Goal: Task Accomplishment & Management: Use online tool/utility

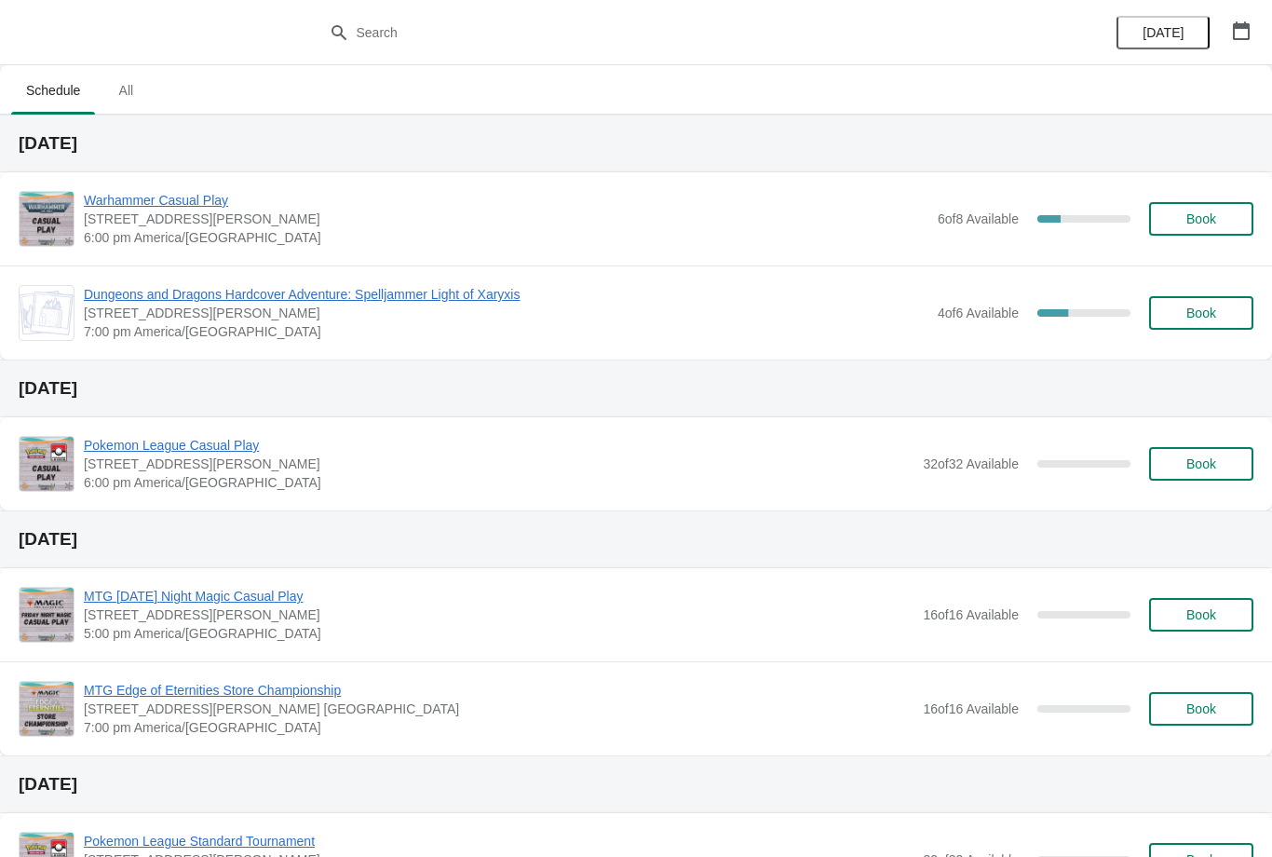
click at [1204, 226] on span "Book" at bounding box center [1202, 218] width 30 height 15
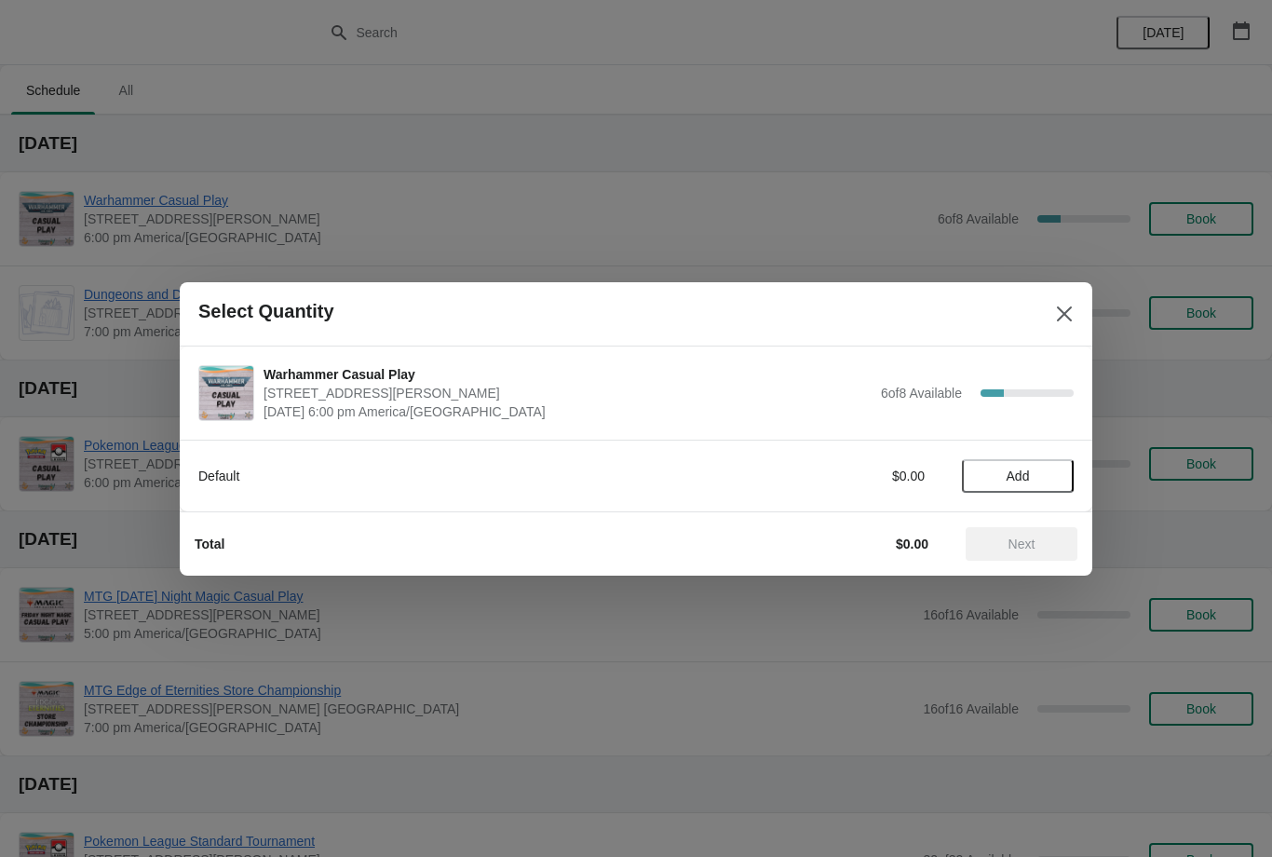
click at [1021, 482] on span "Add" at bounding box center [1018, 475] width 23 height 15
click at [1057, 466] on icon at bounding box center [1050, 476] width 20 height 20
click at [1055, 527] on button "Next" at bounding box center [1022, 544] width 112 height 34
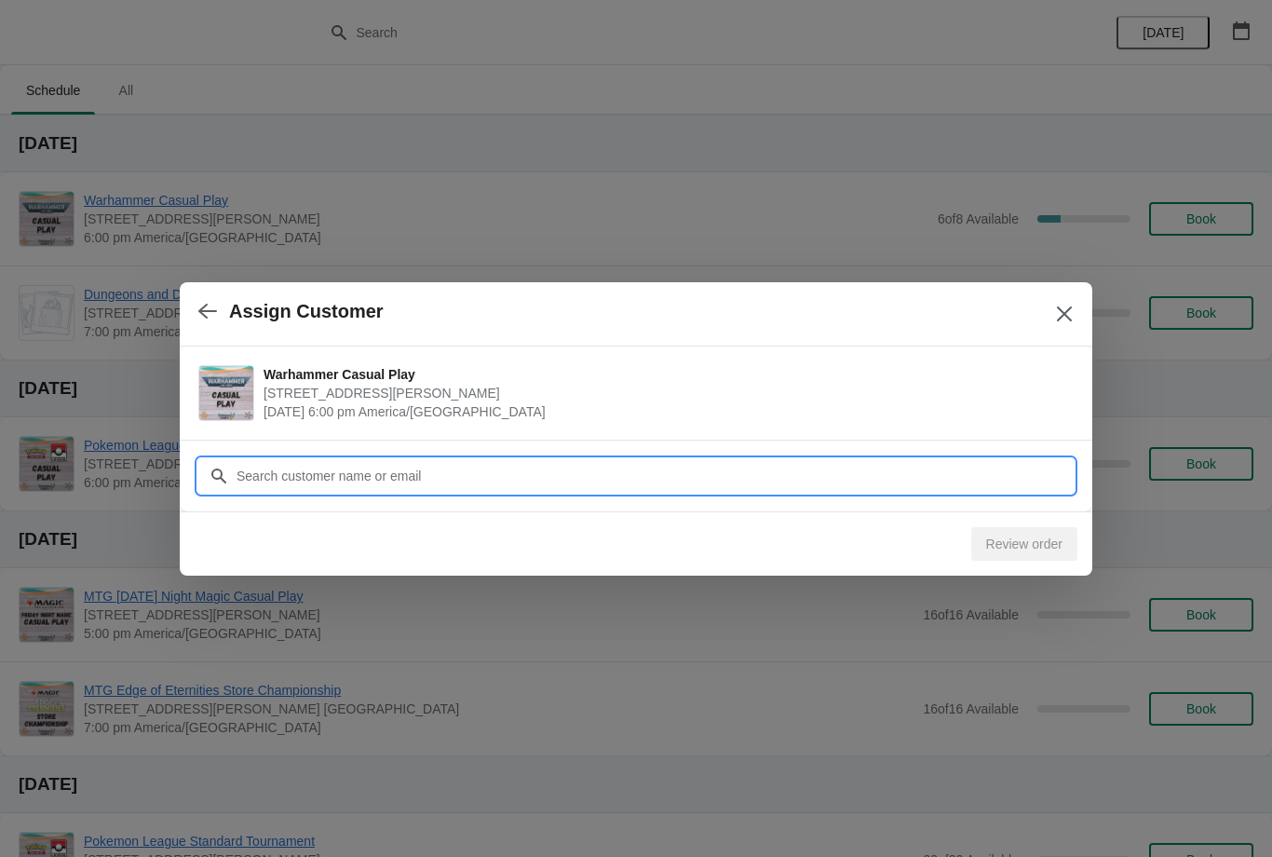
click at [1000, 471] on input "Customer" at bounding box center [655, 476] width 838 height 34
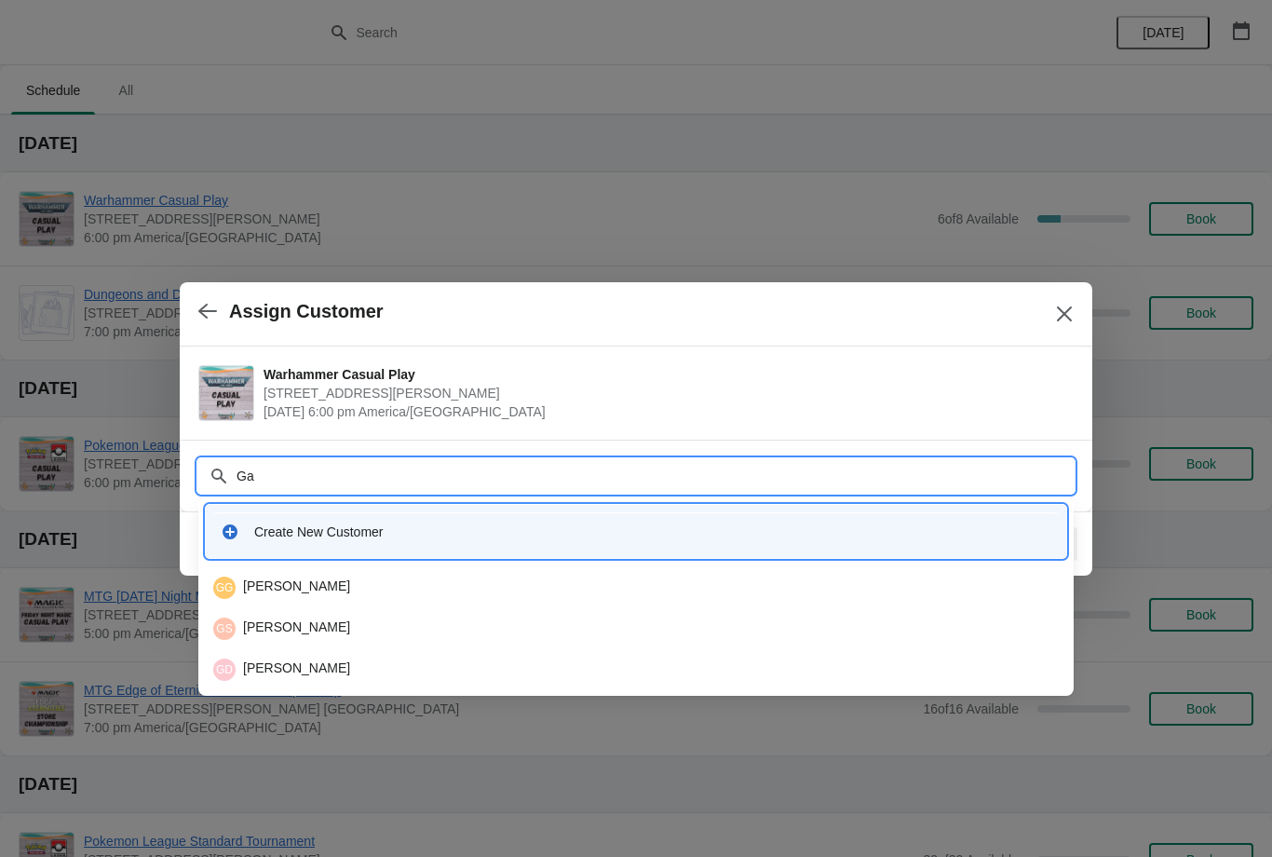
type input "G"
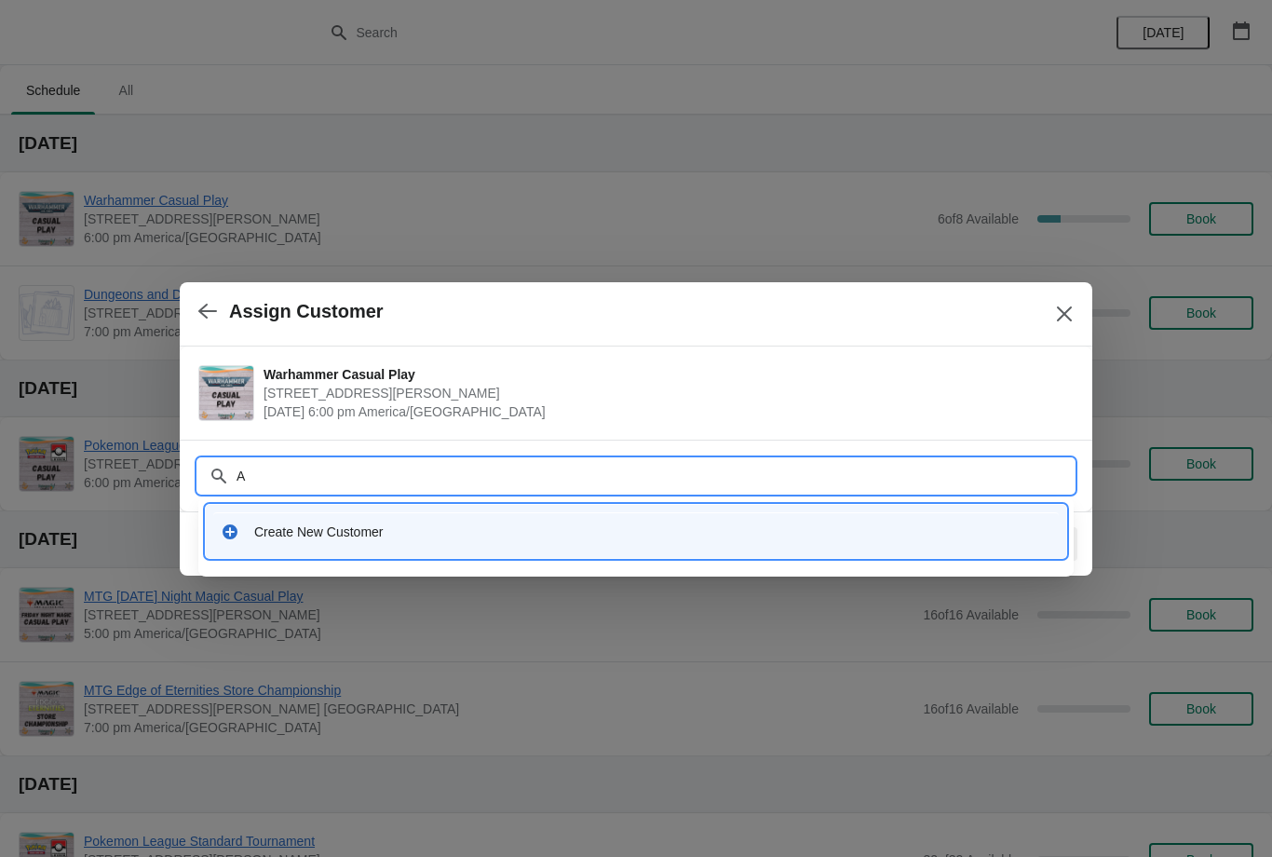
type input "As"
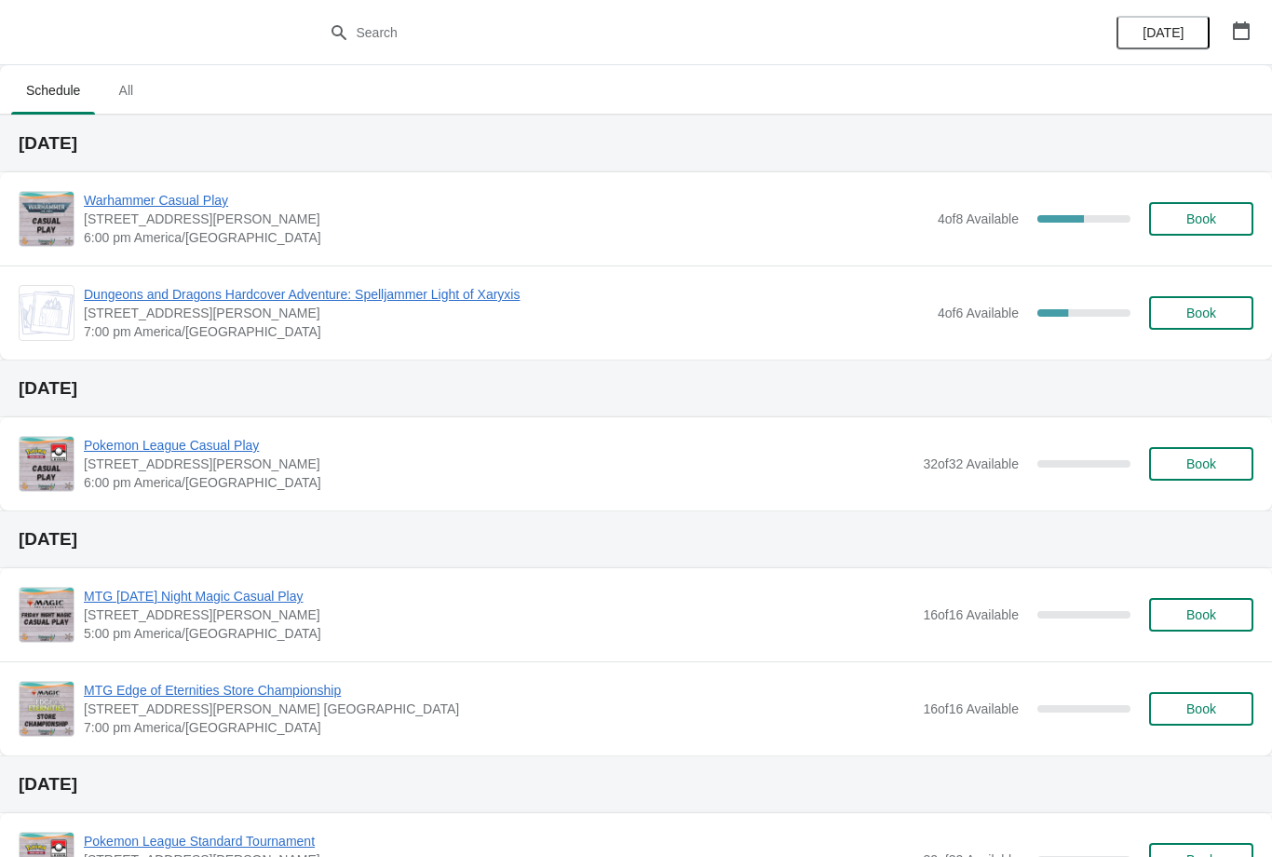
click at [1207, 222] on span "Book" at bounding box center [1202, 218] width 30 height 15
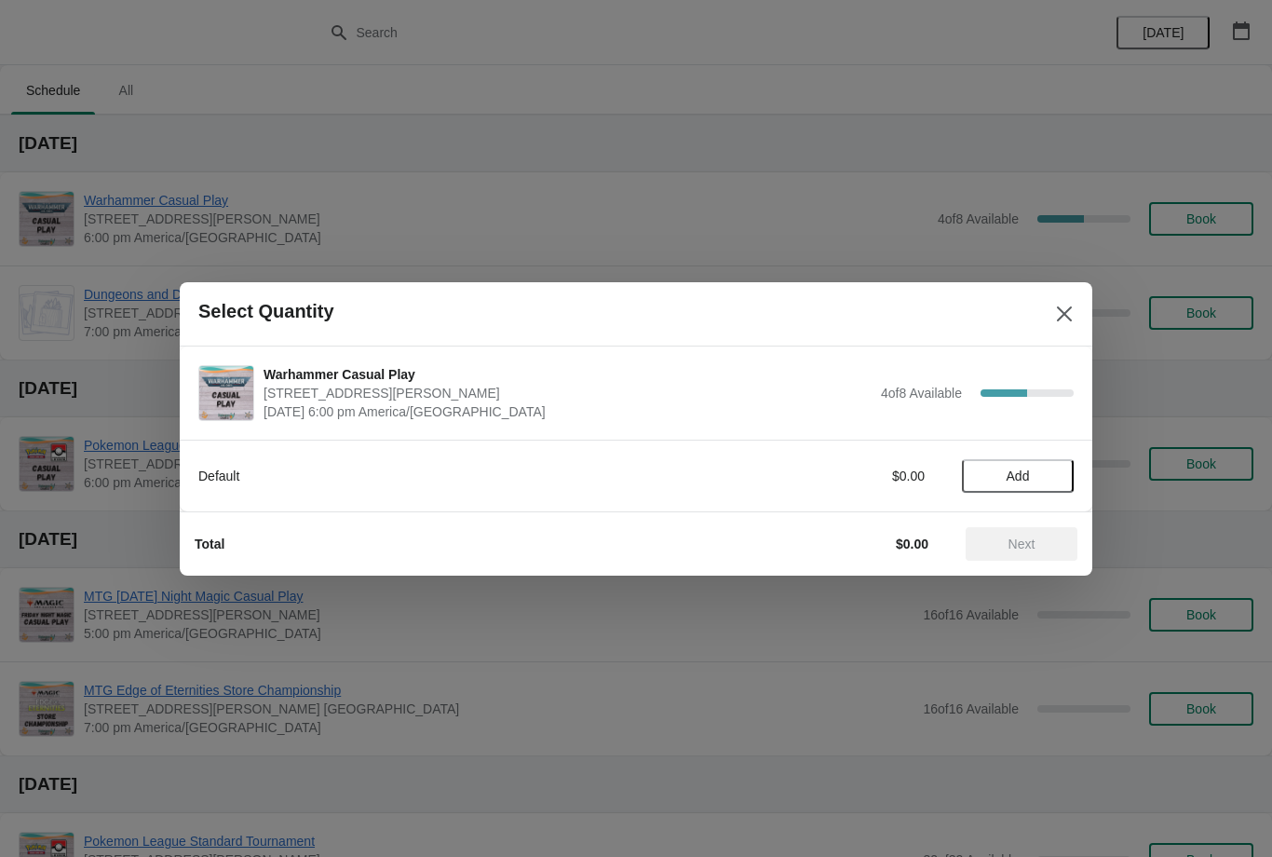
click at [1044, 472] on span "Add" at bounding box center [1018, 475] width 78 height 15
click at [1052, 476] on icon at bounding box center [1050, 475] width 7 height 7
click at [985, 468] on icon at bounding box center [986, 476] width 20 height 20
click at [1037, 536] on span "Next" at bounding box center [1022, 543] width 82 height 15
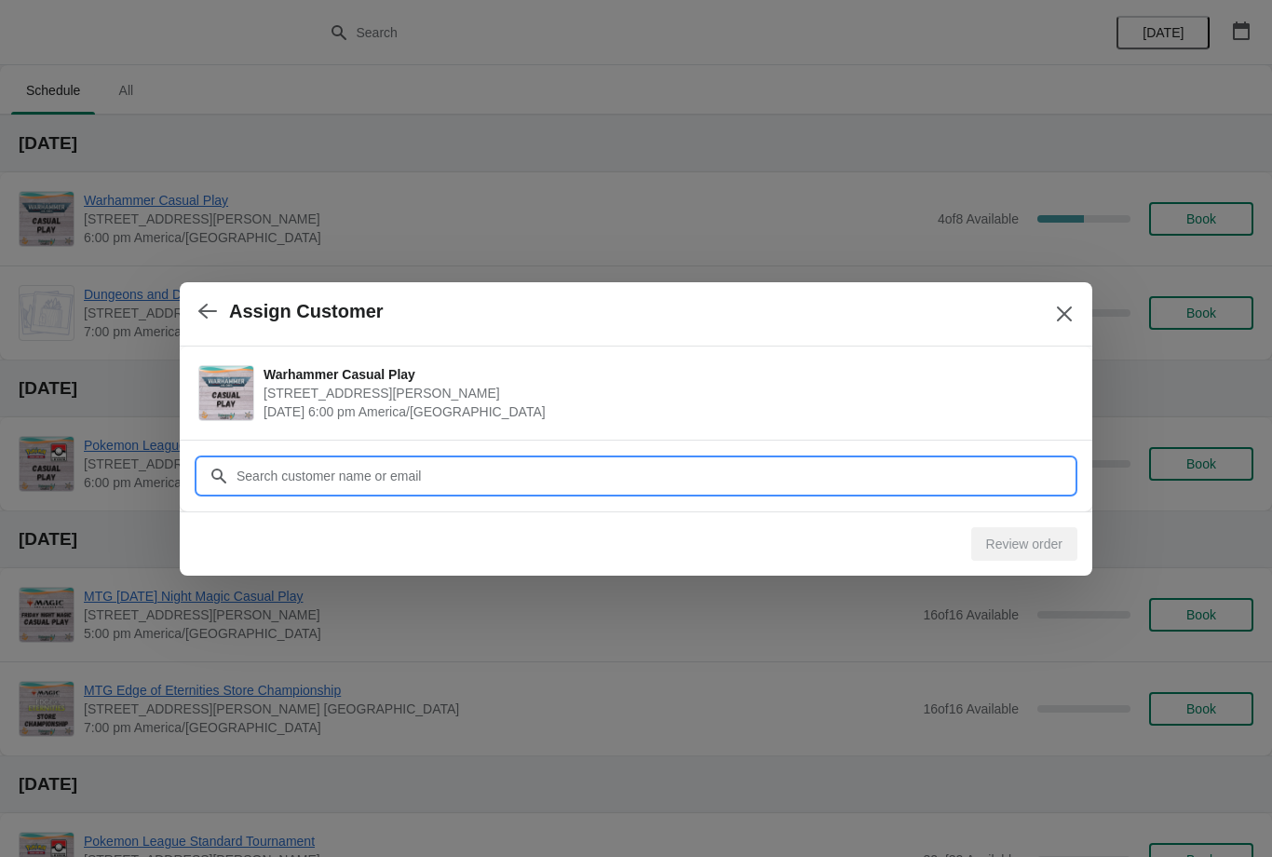
click at [944, 468] on input "Customer" at bounding box center [655, 476] width 838 height 34
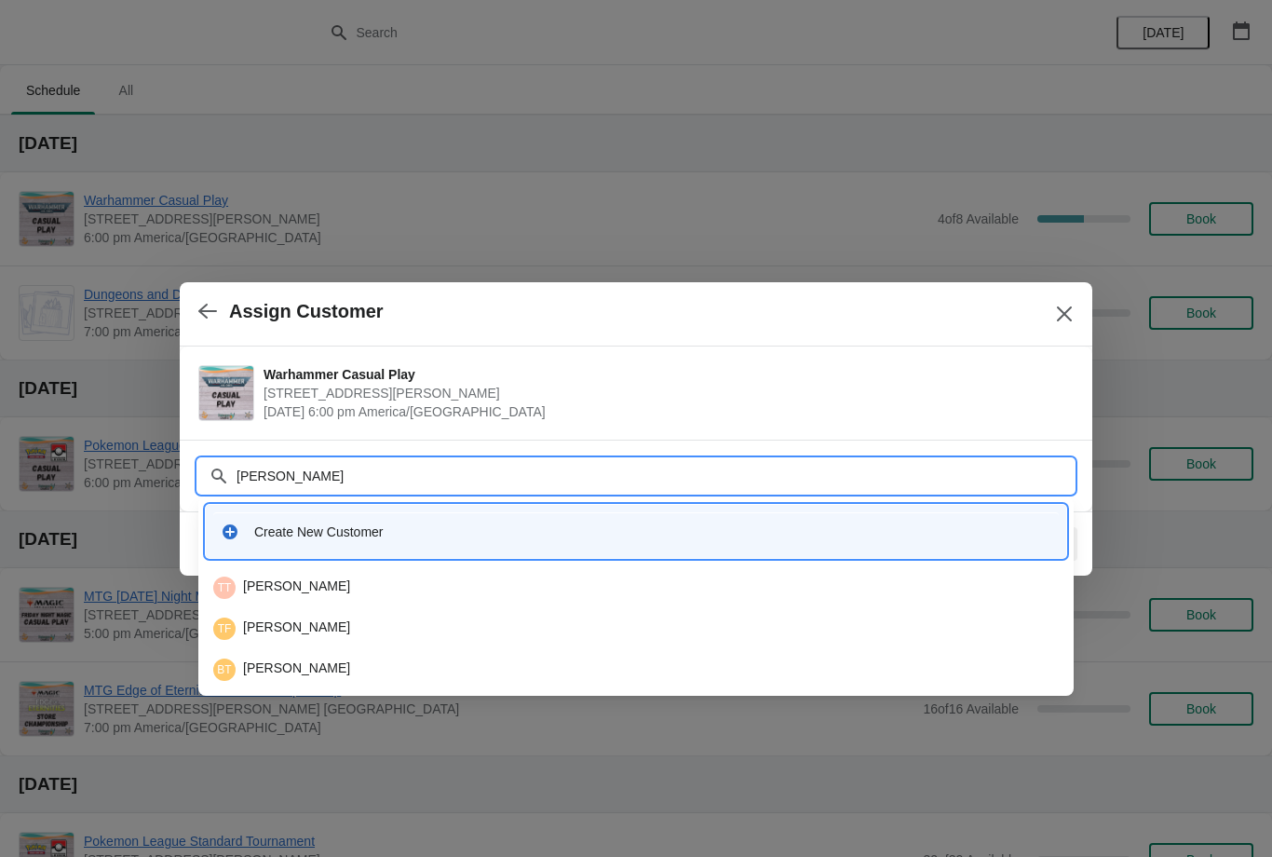
type input "Thomas"
click at [518, 598] on div "TF Thomas Flores" at bounding box center [636, 588] width 846 height 22
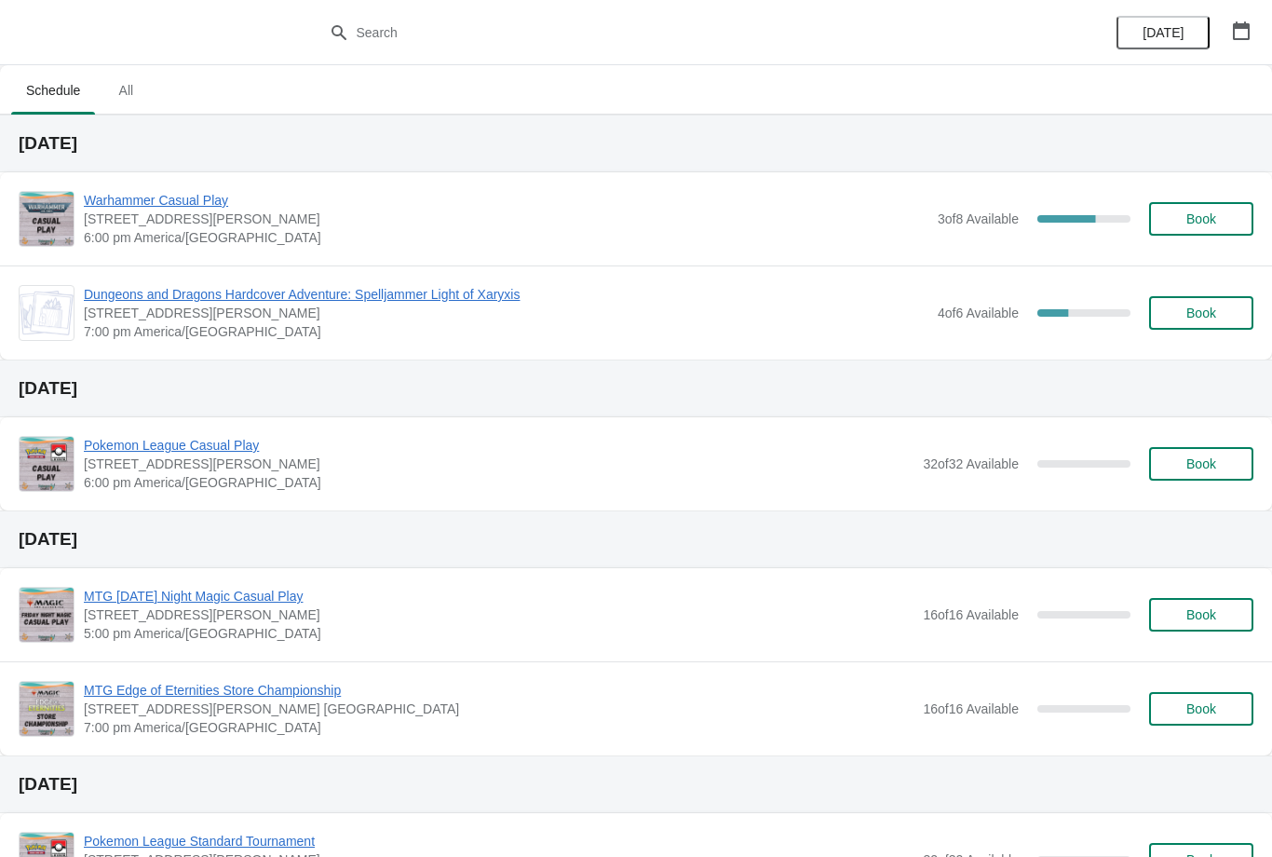
click at [1170, 229] on button "Book" at bounding box center [1201, 219] width 104 height 34
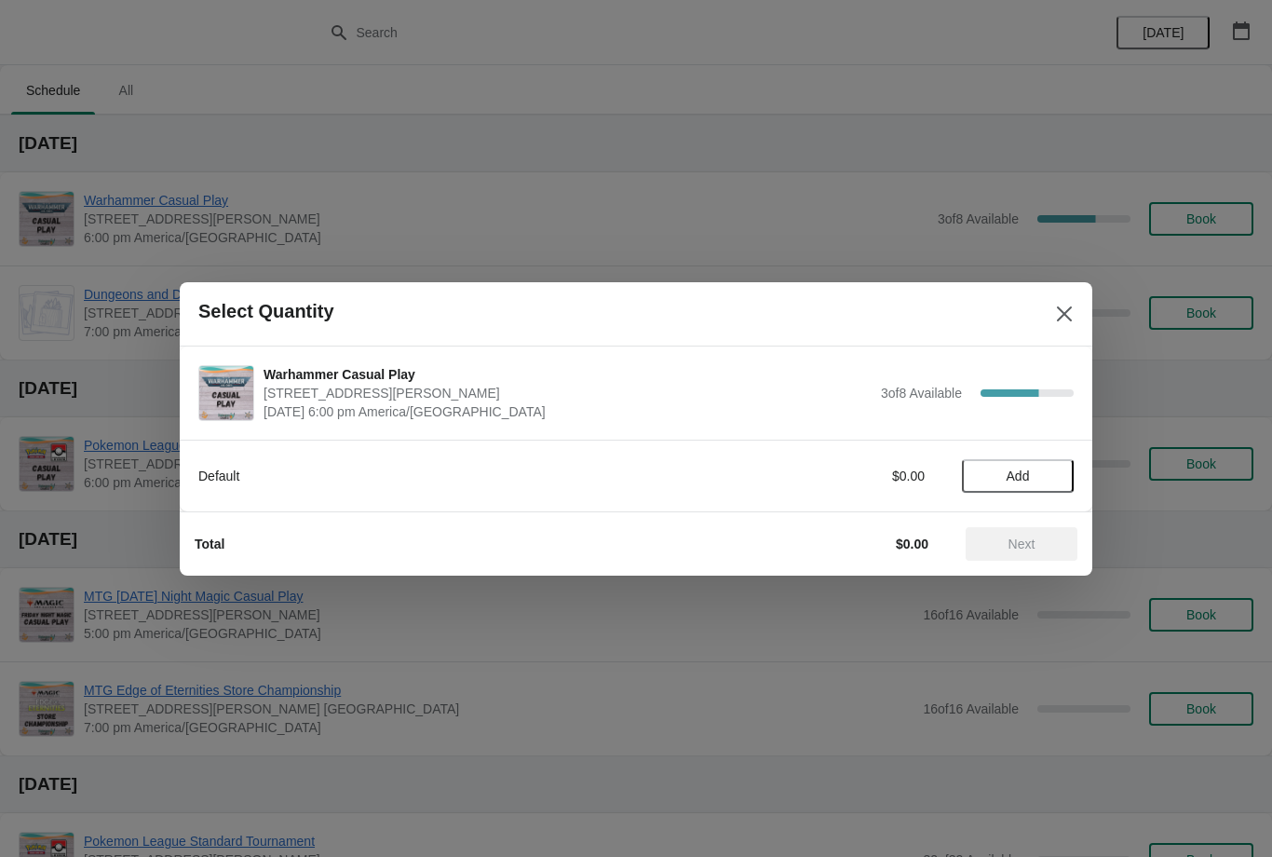
click at [1037, 473] on span "Add" at bounding box center [1018, 475] width 78 height 15
click at [1066, 542] on button "Next" at bounding box center [1022, 544] width 112 height 34
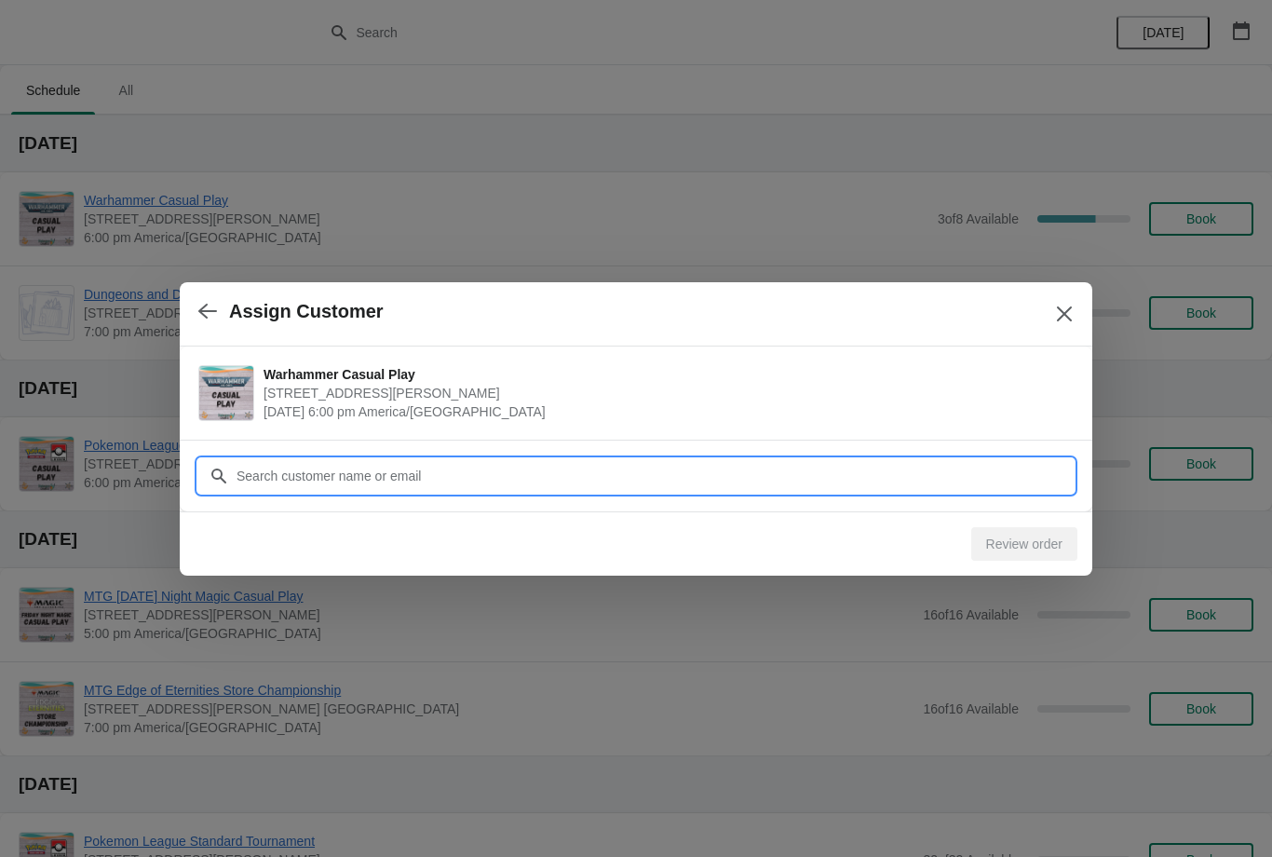
click at [988, 480] on input "Customer" at bounding box center [655, 476] width 838 height 34
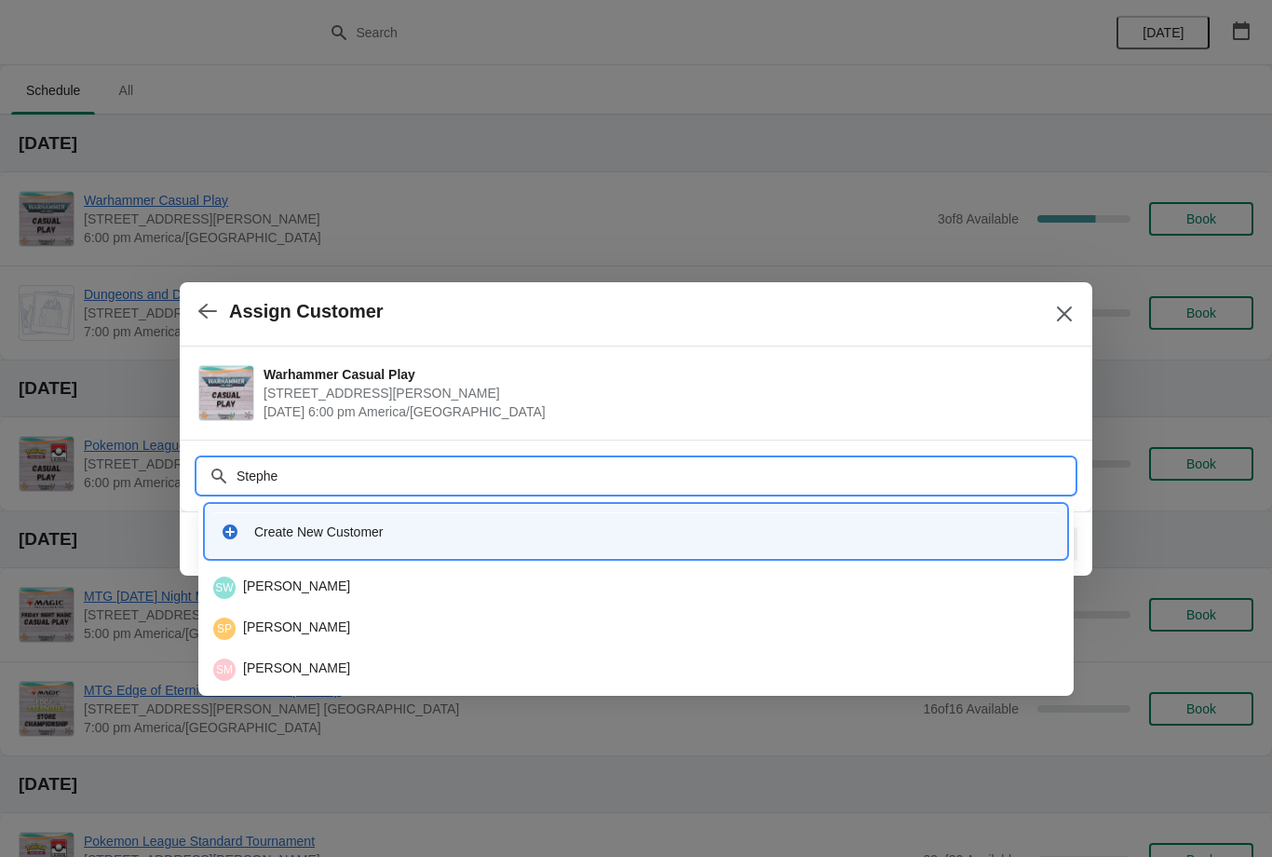
type input "[PERSON_NAME]"
